Goal: Information Seeking & Learning: Check status

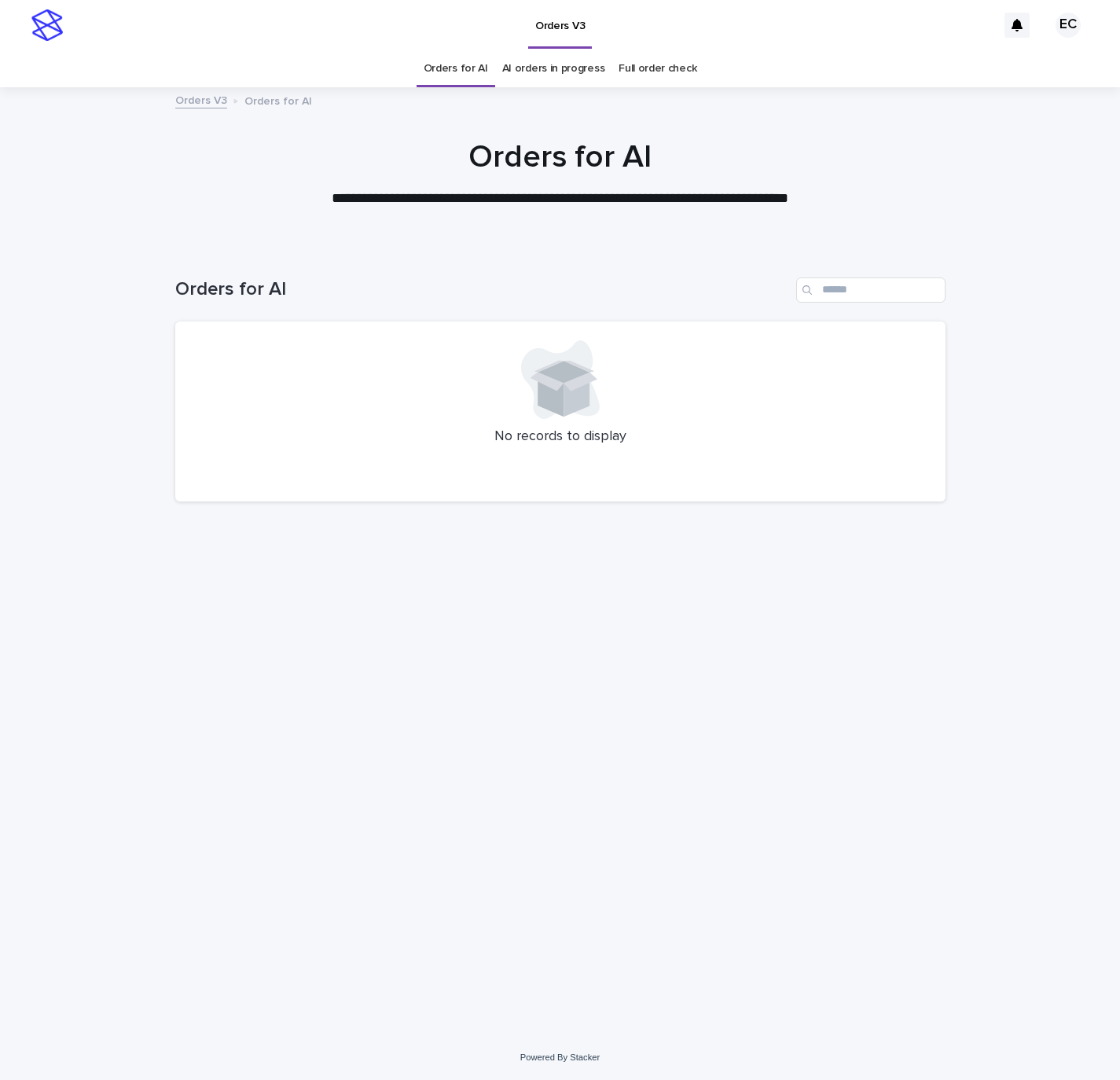
click at [746, 784] on div "Loading... Saving… Loading... Saving… Orders for AI No records to display" at bounding box center [560, 621] width 786 height 750
click at [873, 671] on div "Loading... Saving… Loading... Saving… Orders for AI No records to display" at bounding box center [560, 621] width 786 height 750
click at [932, 722] on div "Loading... Saving… Loading... Saving… Orders for AI No records to display" at bounding box center [560, 621] width 786 height 750
click at [888, 753] on div "Loading... Saving… Loading... Saving… Orders for AI No records to display" at bounding box center [560, 621] width 786 height 750
click at [1021, 746] on div "Loading... Saving… Loading... Saving… Orders for AI No records to display" at bounding box center [560, 640] width 1120 height 789
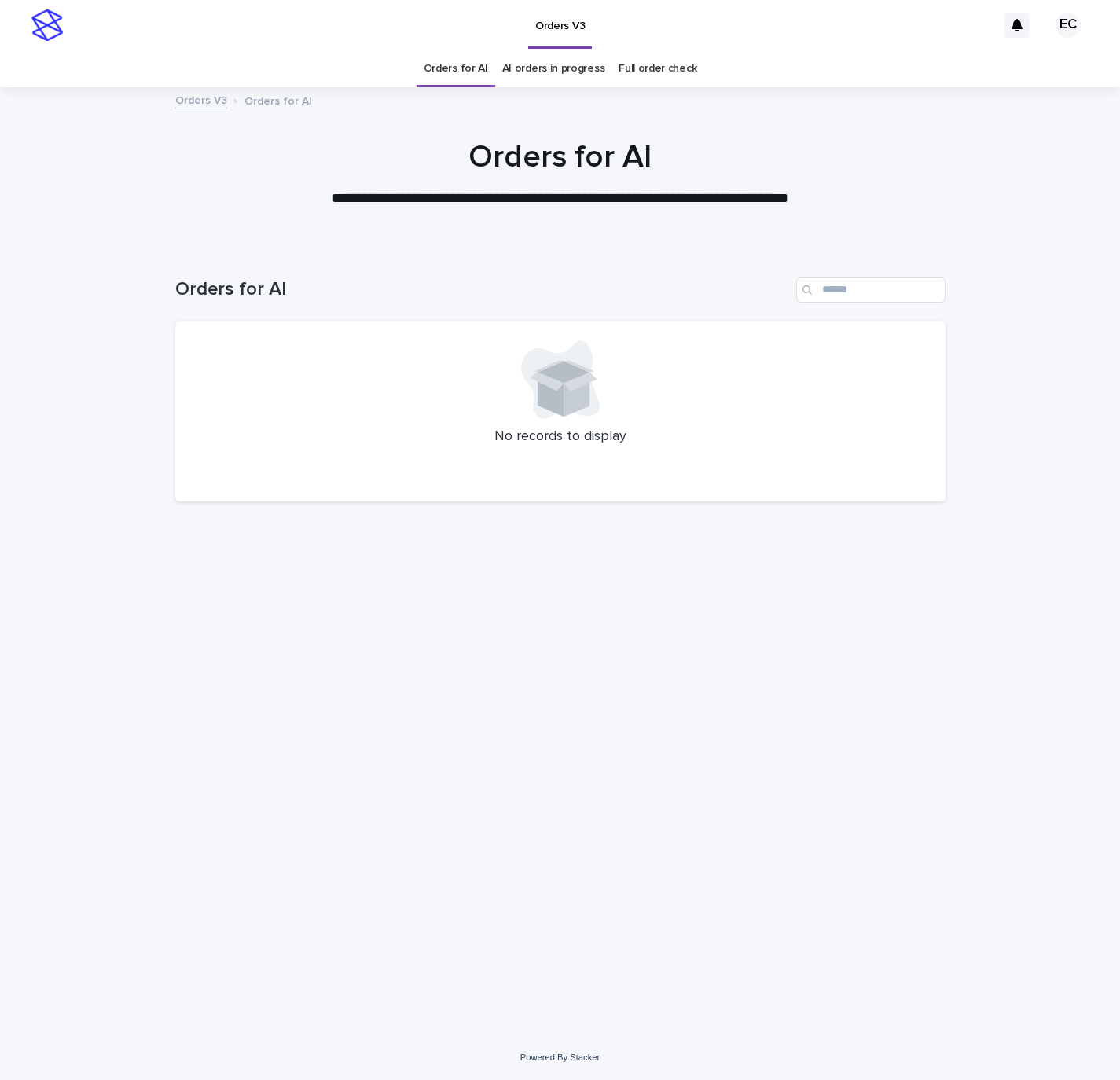
click at [744, 845] on div "Loading... Saving… Loading... Saving… Orders for AI No records to display" at bounding box center [560, 621] width 786 height 750
click at [790, 781] on div "Loading... Saving… Loading... Saving… Orders for AI No records to display" at bounding box center [560, 621] width 786 height 750
click at [758, 722] on div "Loading... Saving… Loading... Saving… Orders for AI No records to display" at bounding box center [560, 621] width 786 height 750
click at [413, 701] on div "Loading... Saving… Loading... Saving… Orders for AI No records to display" at bounding box center [560, 621] width 786 height 750
click at [805, 677] on div "Loading... Saving… Loading... Saving… Orders for AI No records to display" at bounding box center [560, 621] width 786 height 750
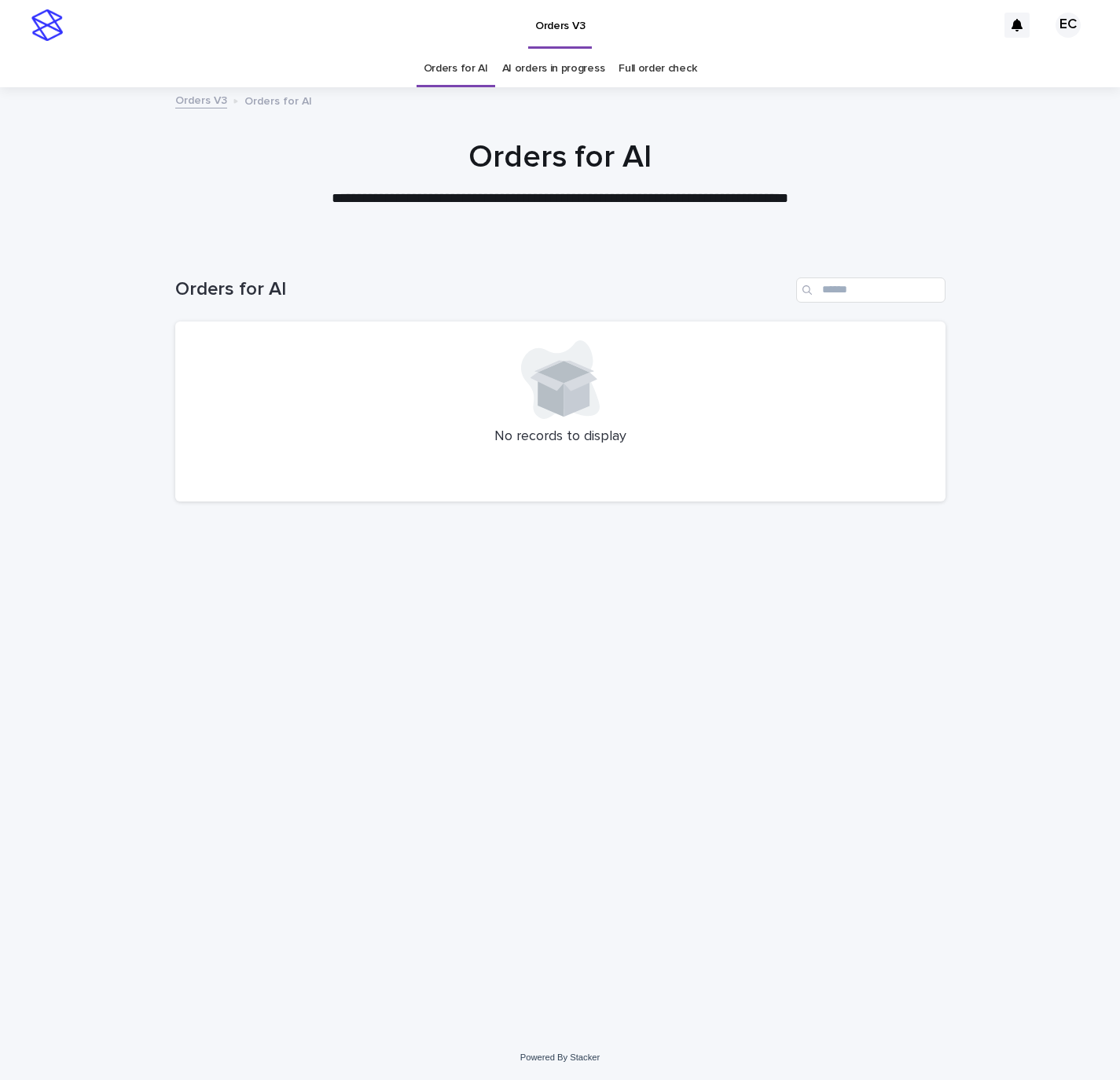
click at [865, 644] on div "Loading... Saving… Loading... Saving… Orders for AI No records to display" at bounding box center [560, 621] width 786 height 750
click at [927, 300] on input "Search" at bounding box center [870, 290] width 149 height 25
paste input "********"
type input "********"
click at [927, 290] on div "Search" at bounding box center [933, 290] width 25 height 25
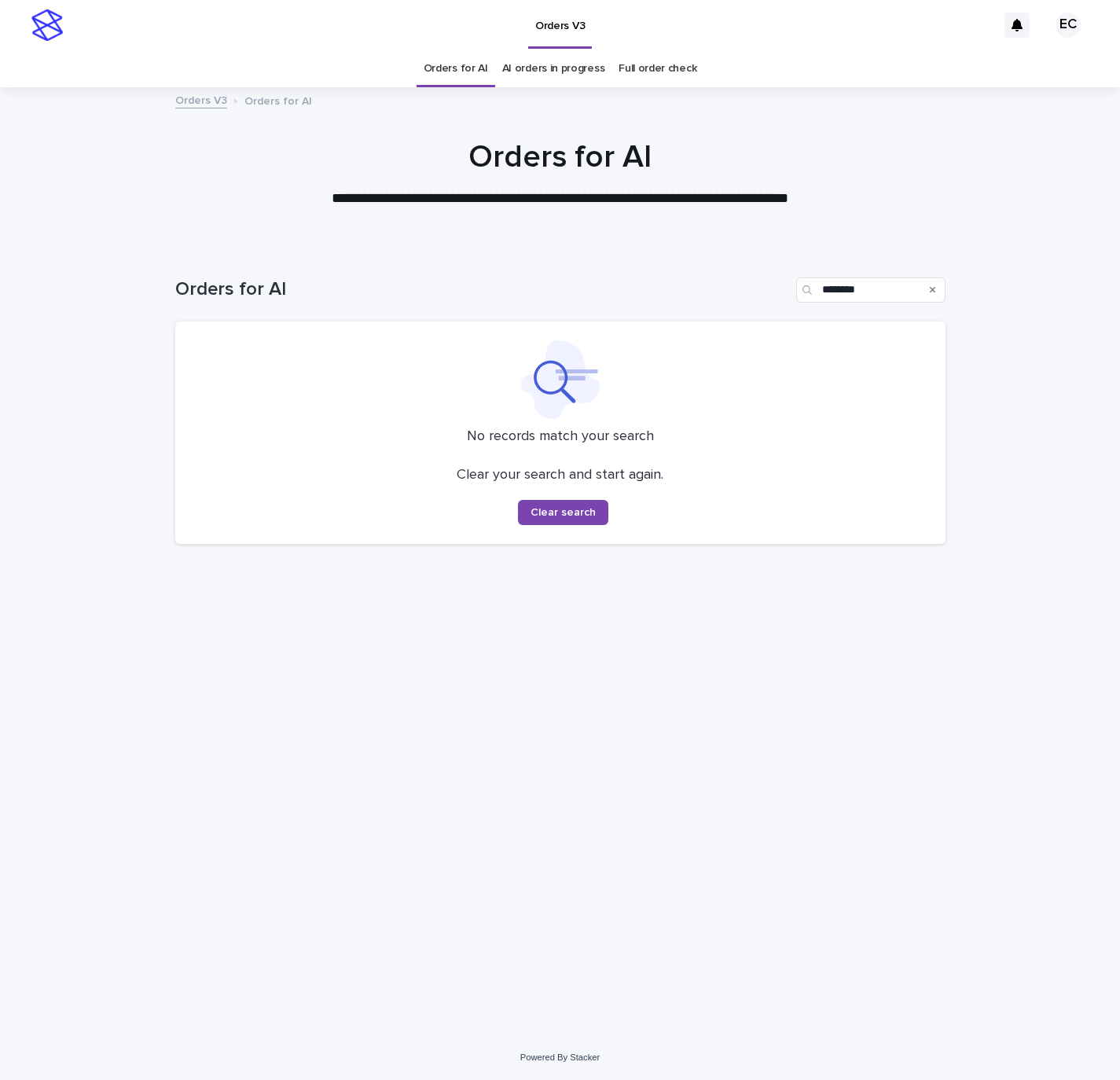
click at [926, 227] on div at bounding box center [560, 167] width 1120 height 157
click at [469, 71] on link "Orders for AI" at bounding box center [456, 68] width 65 height 37
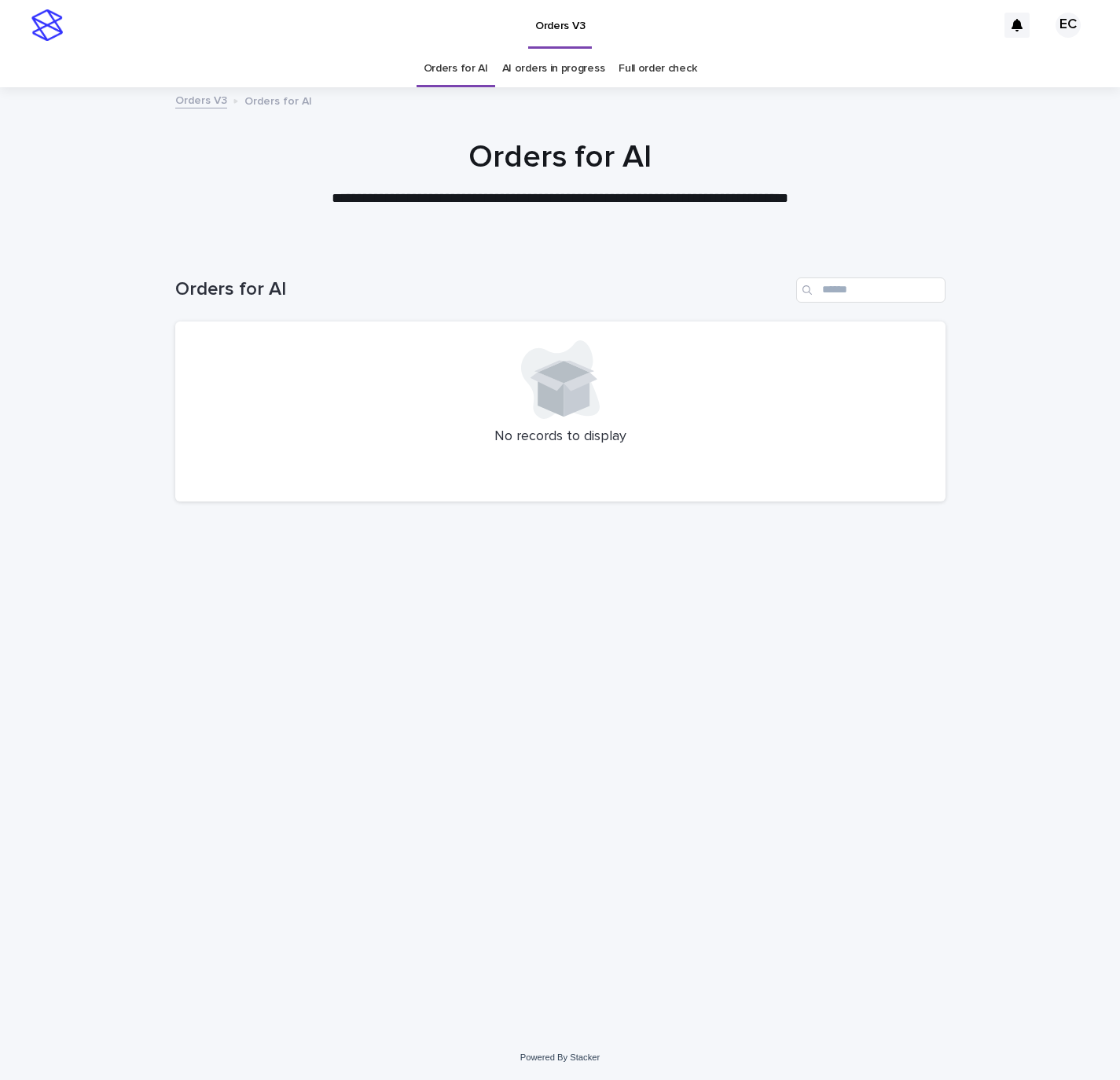
click at [1015, 130] on div at bounding box center [560, 167] width 1120 height 157
click at [600, 822] on div "Loading... Saving… Loading... Saving… Orders for AI No records to display" at bounding box center [560, 621] width 786 height 750
click at [849, 123] on div at bounding box center [560, 167] width 1120 height 157
click at [684, 580] on div "Loading... Saving… Loading... Saving… Orders for AI No records to display" at bounding box center [560, 621] width 786 height 750
click at [947, 766] on div "Loading... Saving… Loading... Saving… Orders for AI No records to display" at bounding box center [560, 621] width 786 height 750
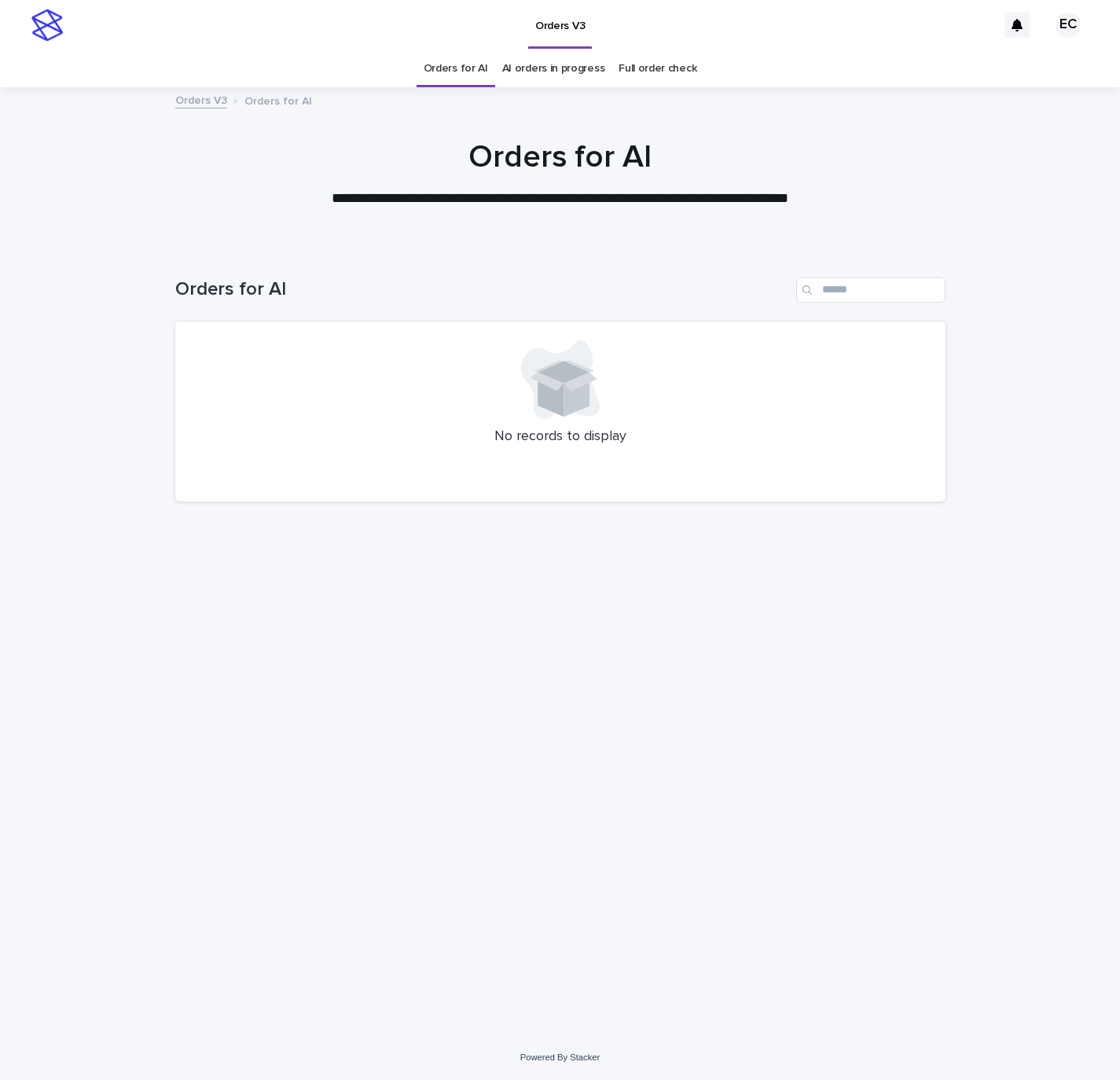
click at [812, 134] on div at bounding box center [560, 167] width 1120 height 157
click at [836, 892] on div "Loading... Saving… Loading... Saving… Orders for AI No records to display" at bounding box center [560, 621] width 786 height 750
click at [524, 66] on link "AI orders in progress" at bounding box center [554, 68] width 103 height 37
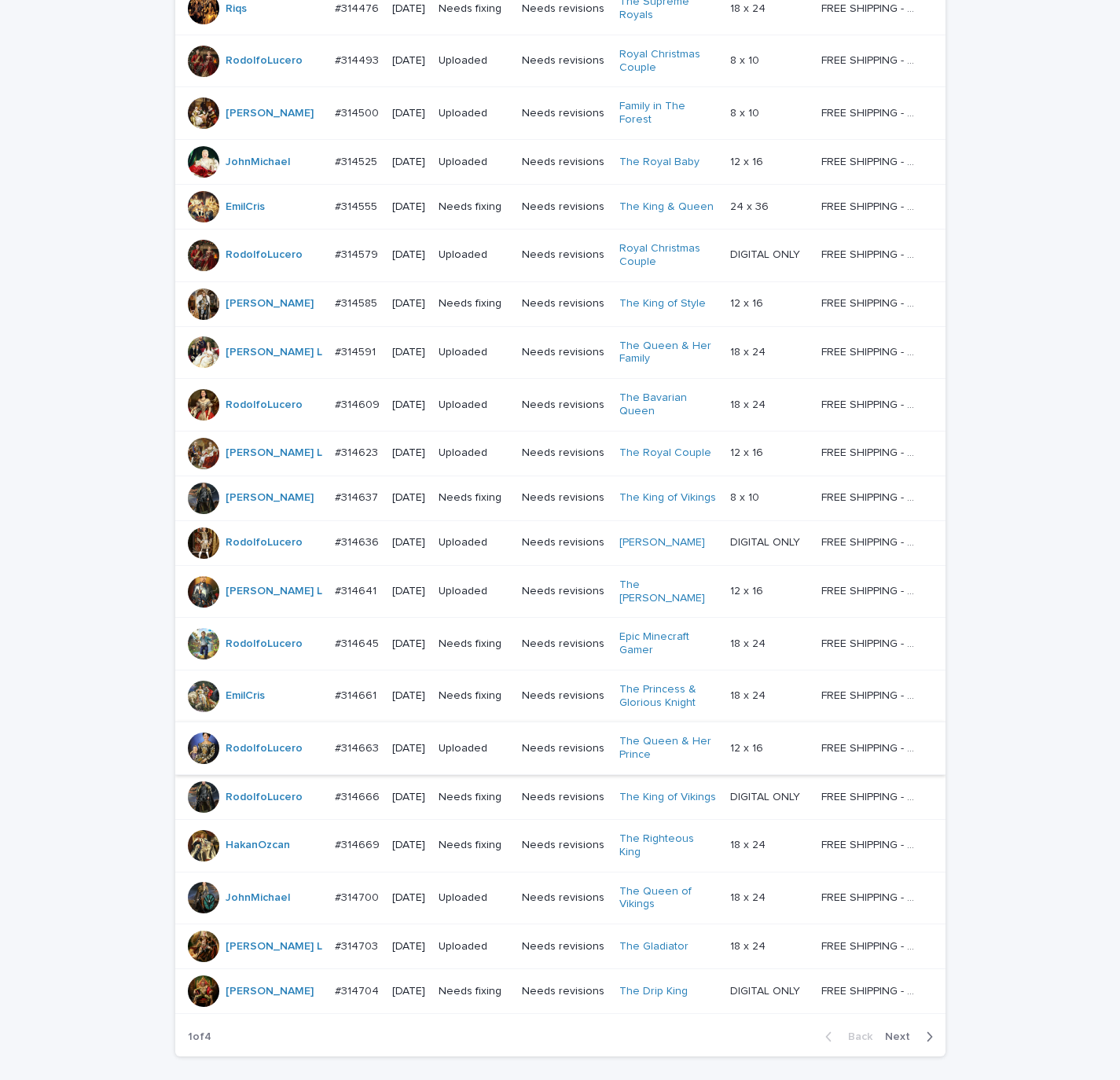
scroll to position [894, 0]
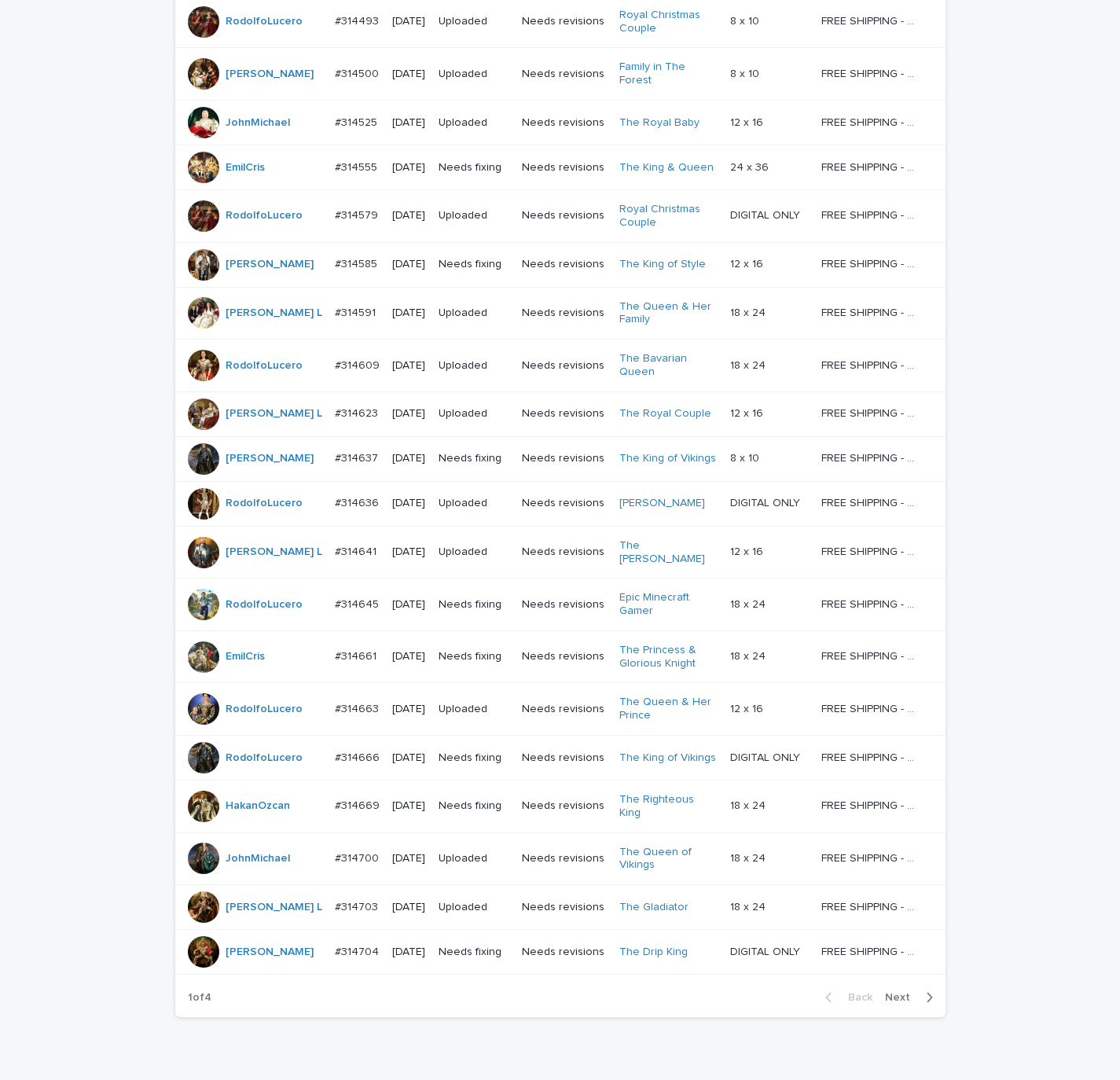
click at [894, 992] on span "Next" at bounding box center [902, 998] width 34 height 11
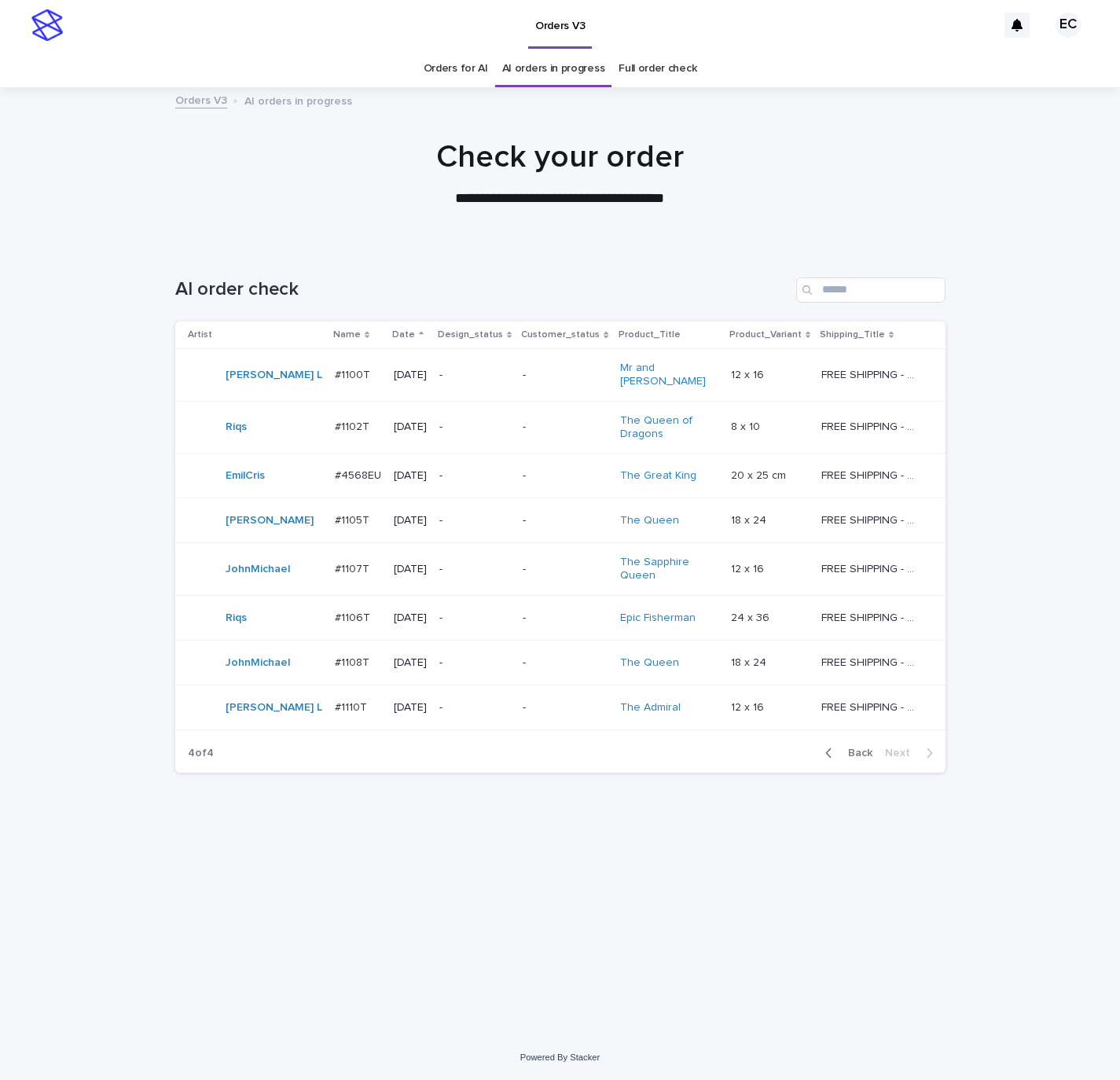
click at [449, 44] on div "Orders V3" at bounding box center [533, 25] width 927 height 50
click at [454, 67] on link "Orders for AI" at bounding box center [456, 68] width 65 height 37
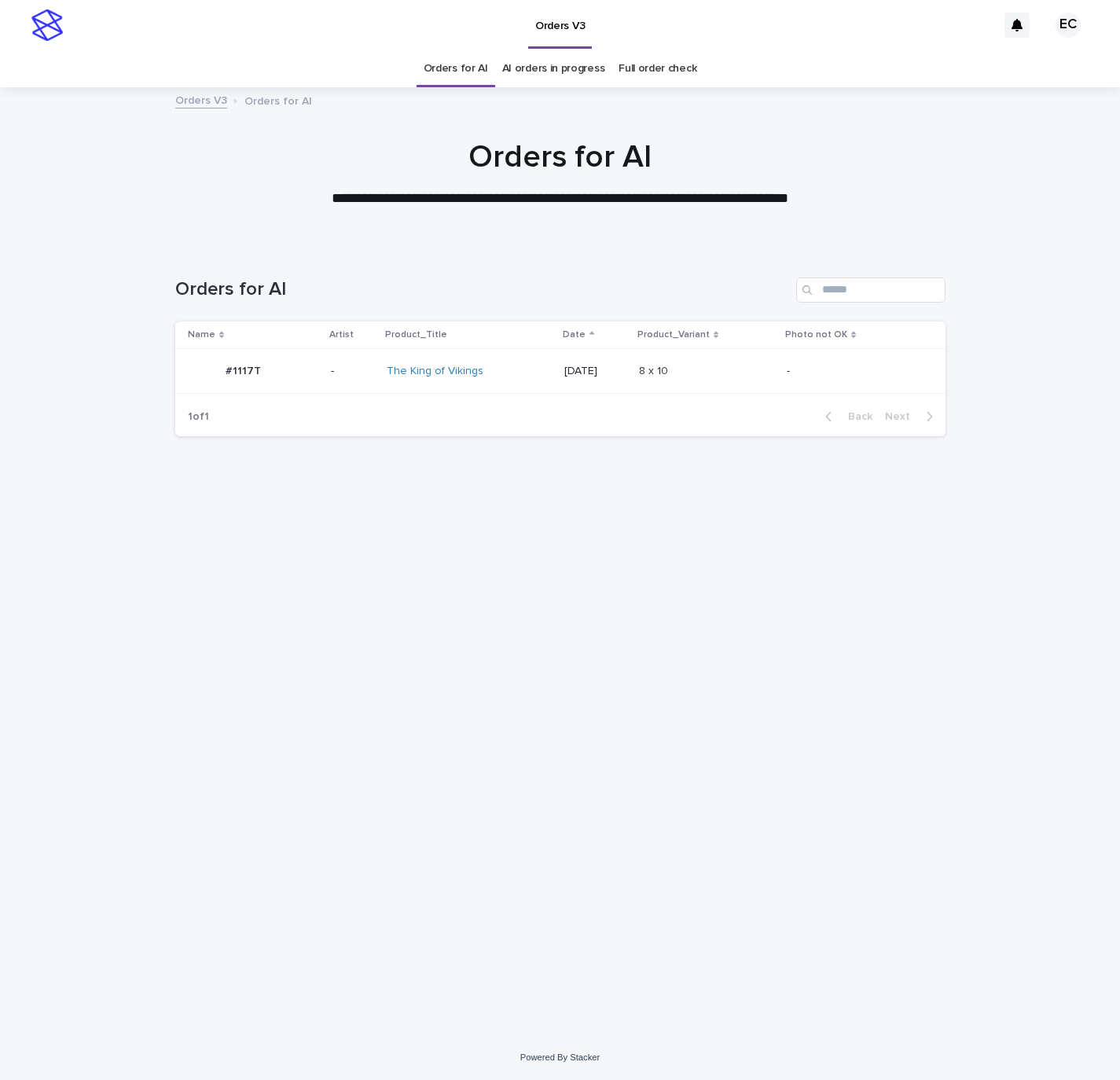
click at [870, 60] on div "Orders for AI AI orders in progress Full order check" at bounding box center [560, 68] width 1120 height 37
